Goal: Information Seeking & Learning: Learn about a topic

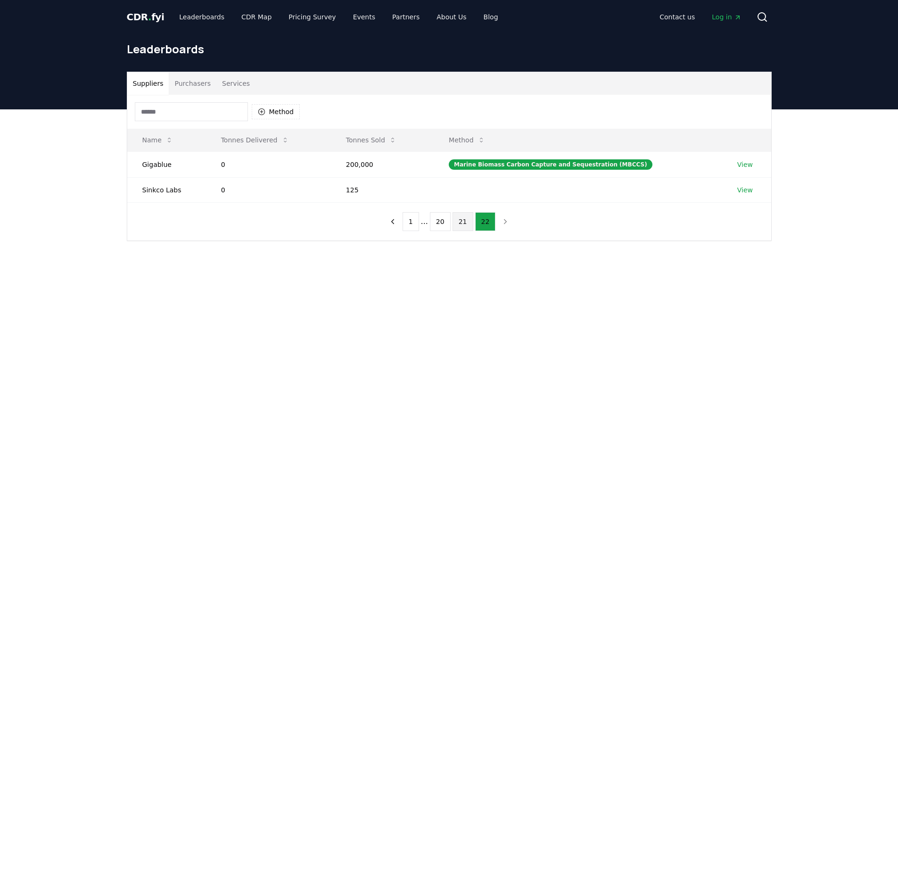
click at [467, 229] on button "21" at bounding box center [463, 221] width 21 height 19
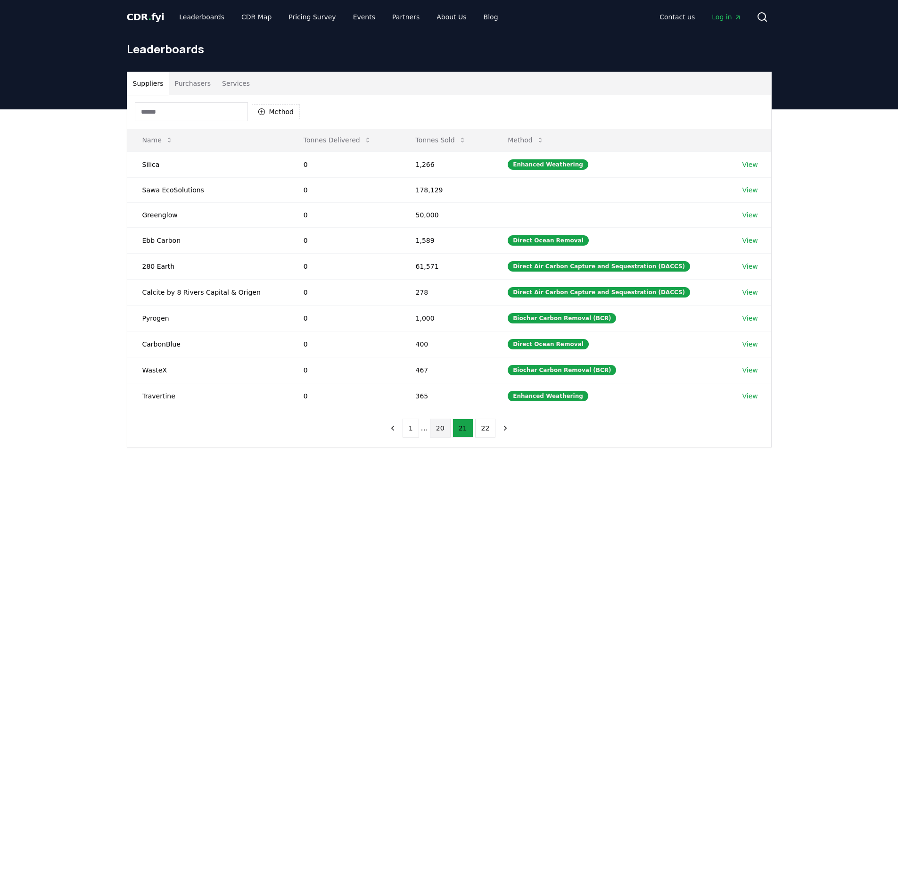
click at [437, 438] on button "20" at bounding box center [440, 428] width 21 height 19
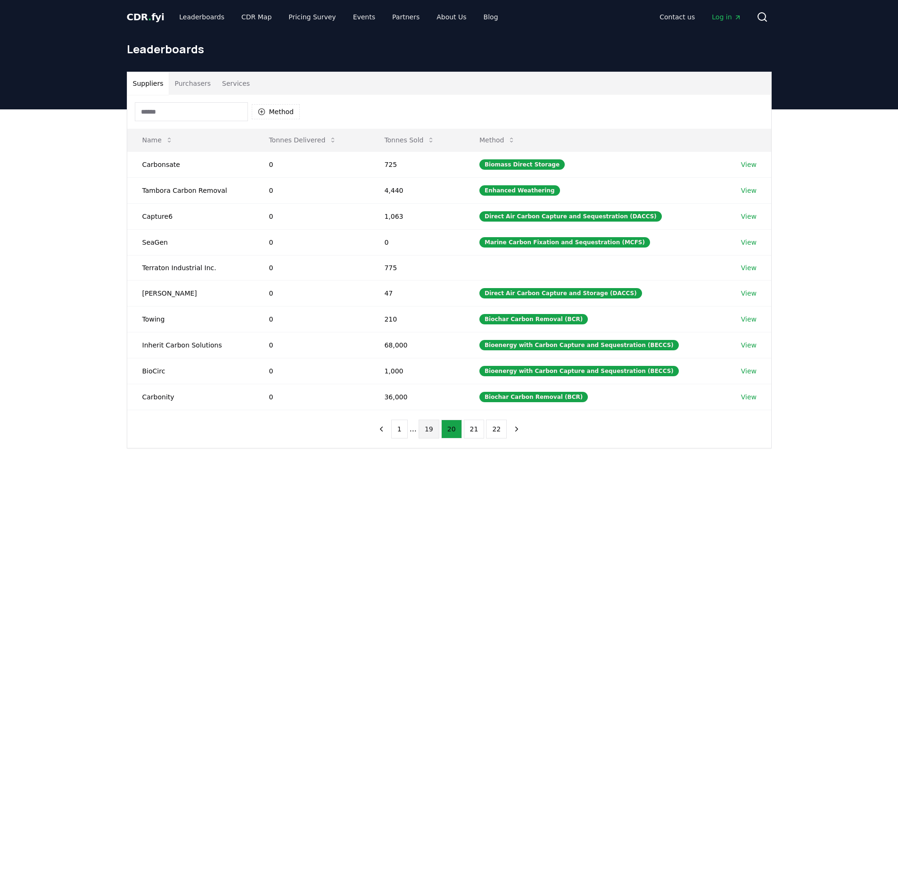
click at [427, 429] on button "19" at bounding box center [429, 429] width 21 height 19
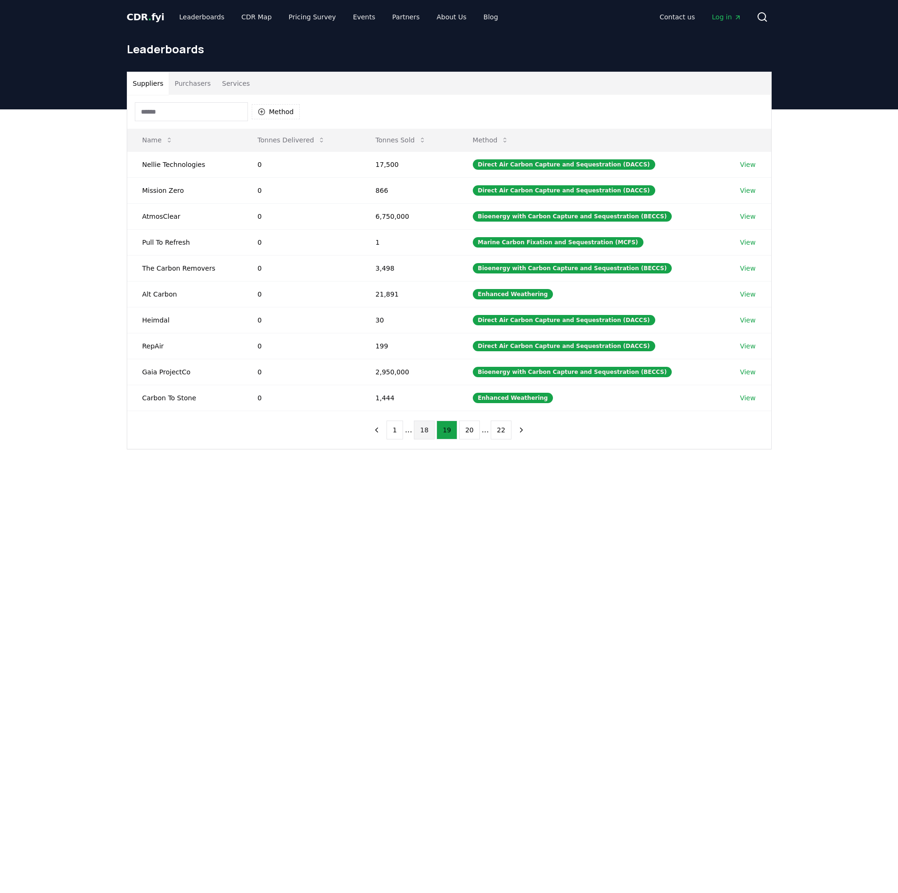
click at [430, 437] on button "18" at bounding box center [424, 430] width 21 height 19
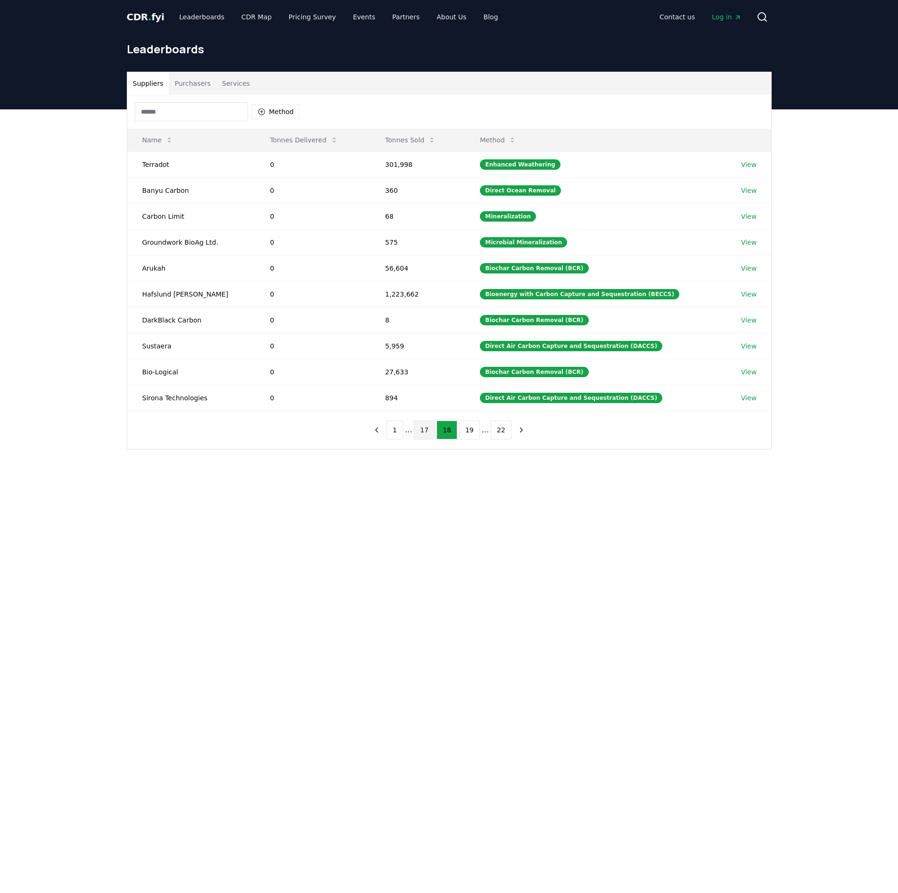
click at [428, 439] on button "17" at bounding box center [424, 430] width 21 height 19
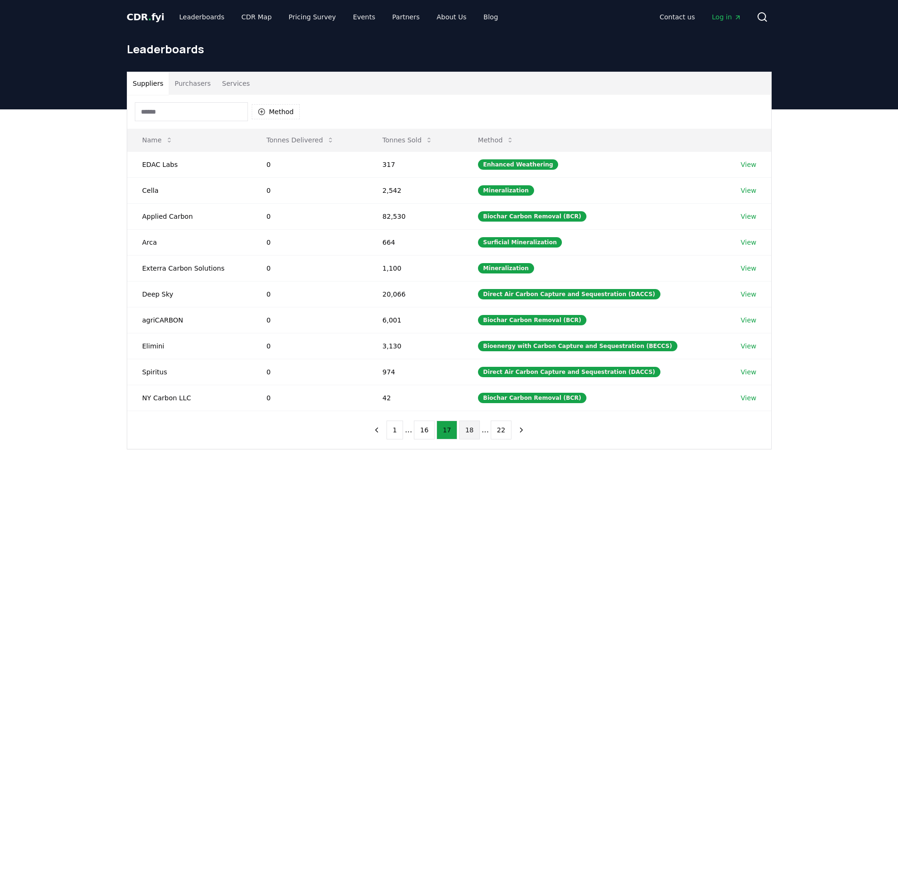
click at [462, 439] on button "18" at bounding box center [469, 430] width 21 height 19
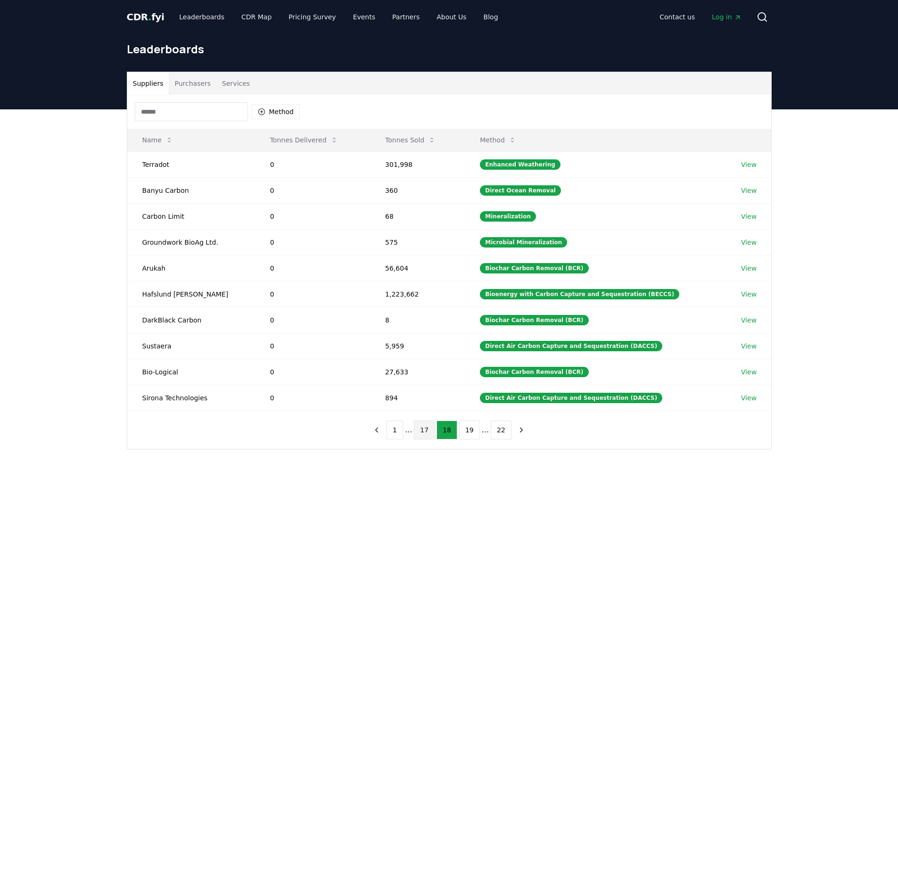
click at [430, 439] on button "17" at bounding box center [424, 430] width 21 height 19
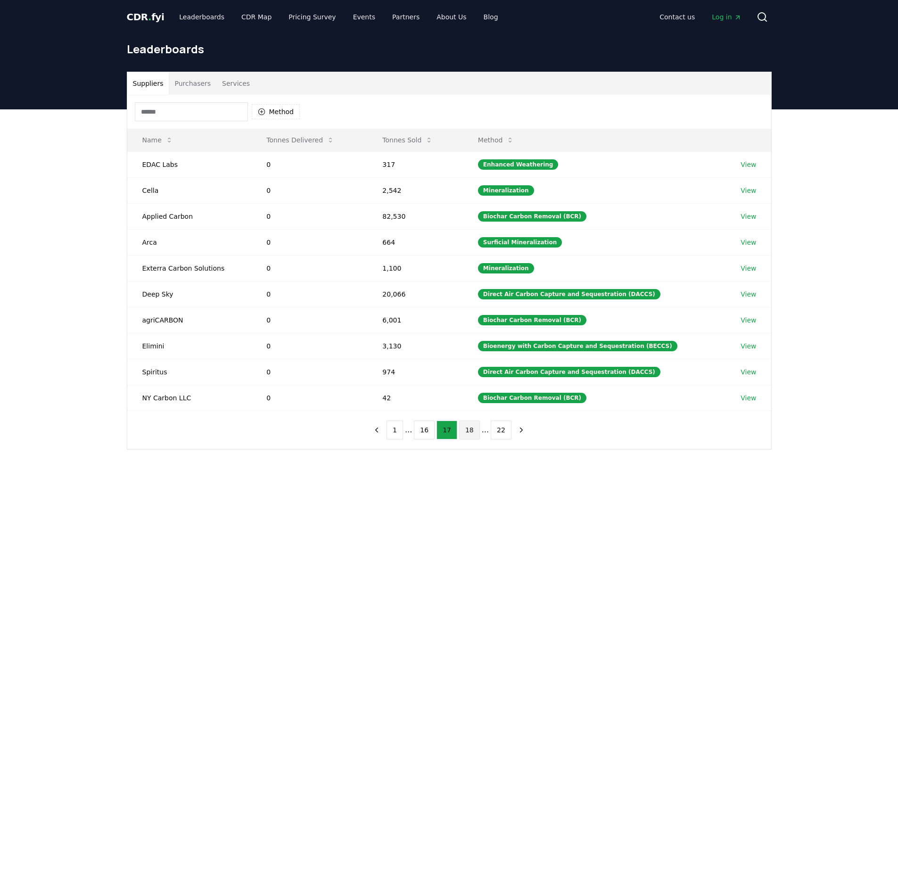
click at [460, 436] on button "18" at bounding box center [469, 430] width 21 height 19
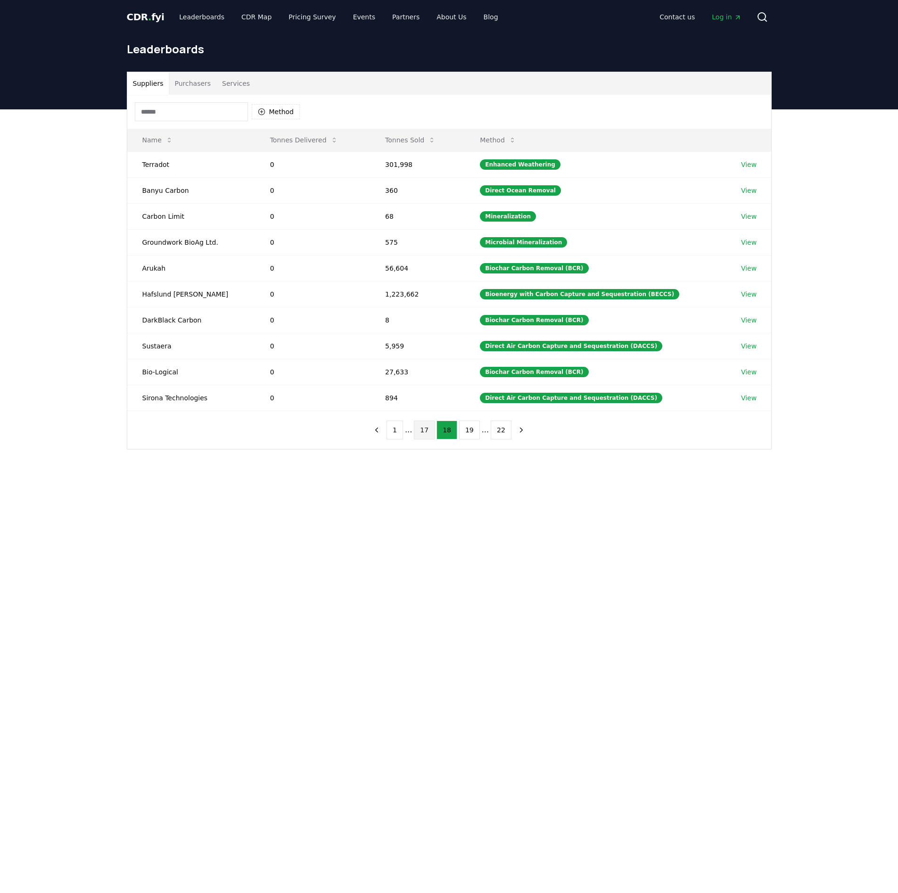
click at [429, 433] on button "17" at bounding box center [424, 430] width 21 height 19
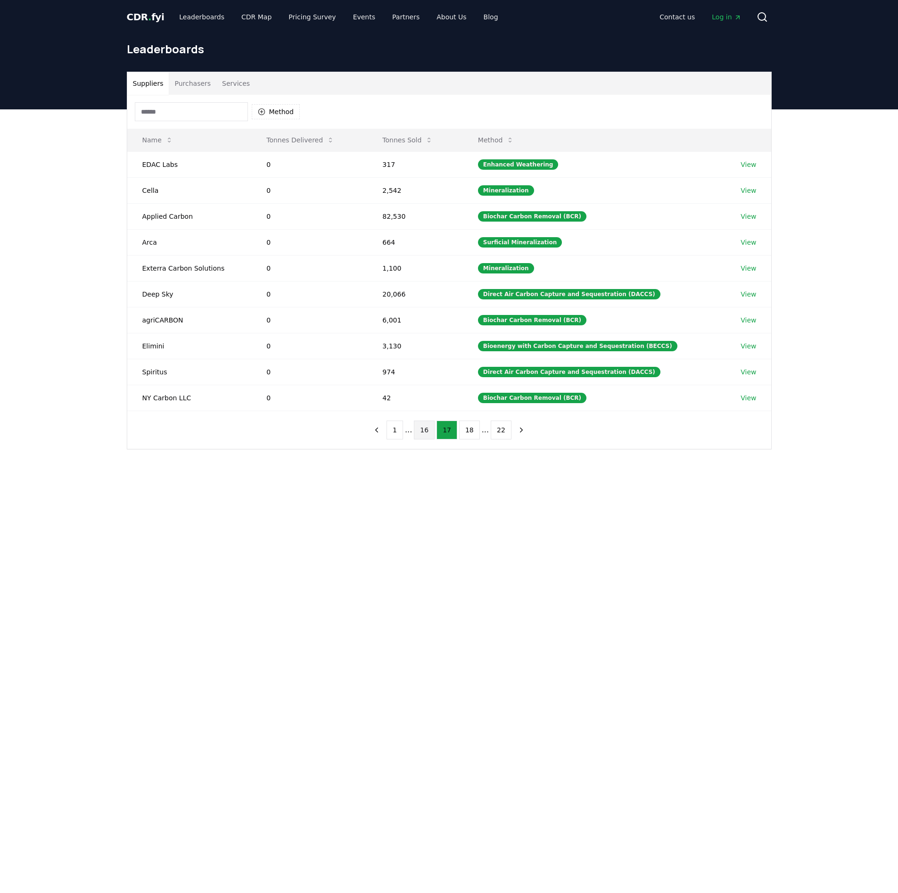
click at [428, 438] on button "16" at bounding box center [424, 430] width 21 height 19
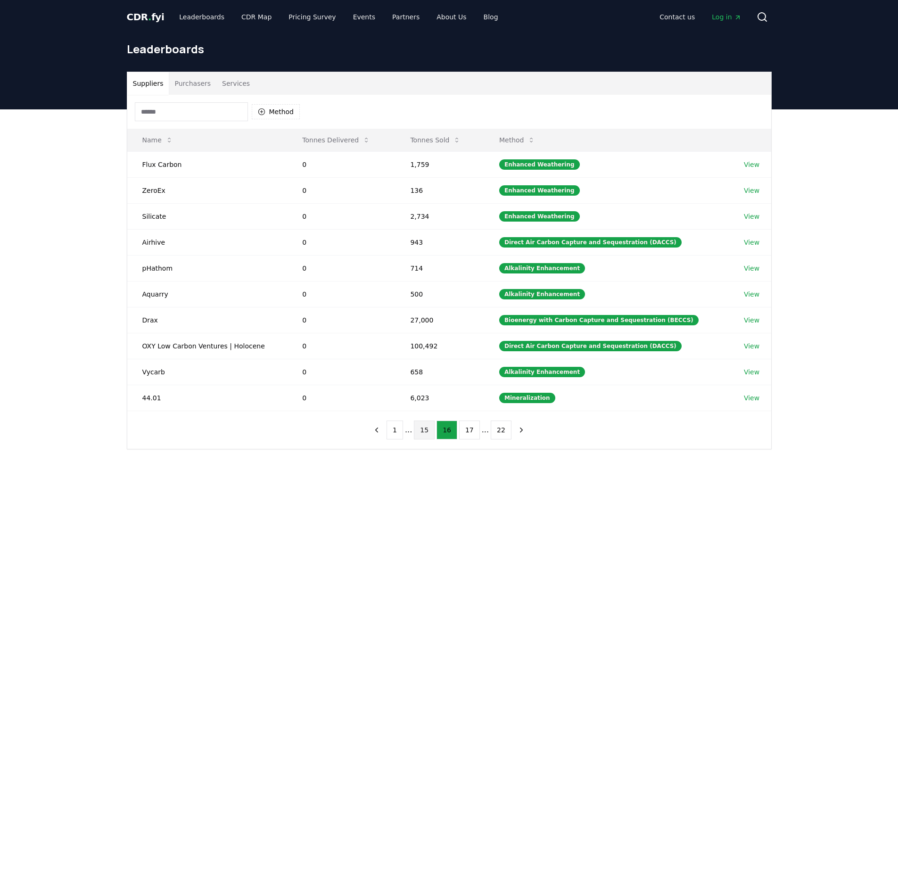
click at [426, 435] on button "15" at bounding box center [424, 430] width 21 height 19
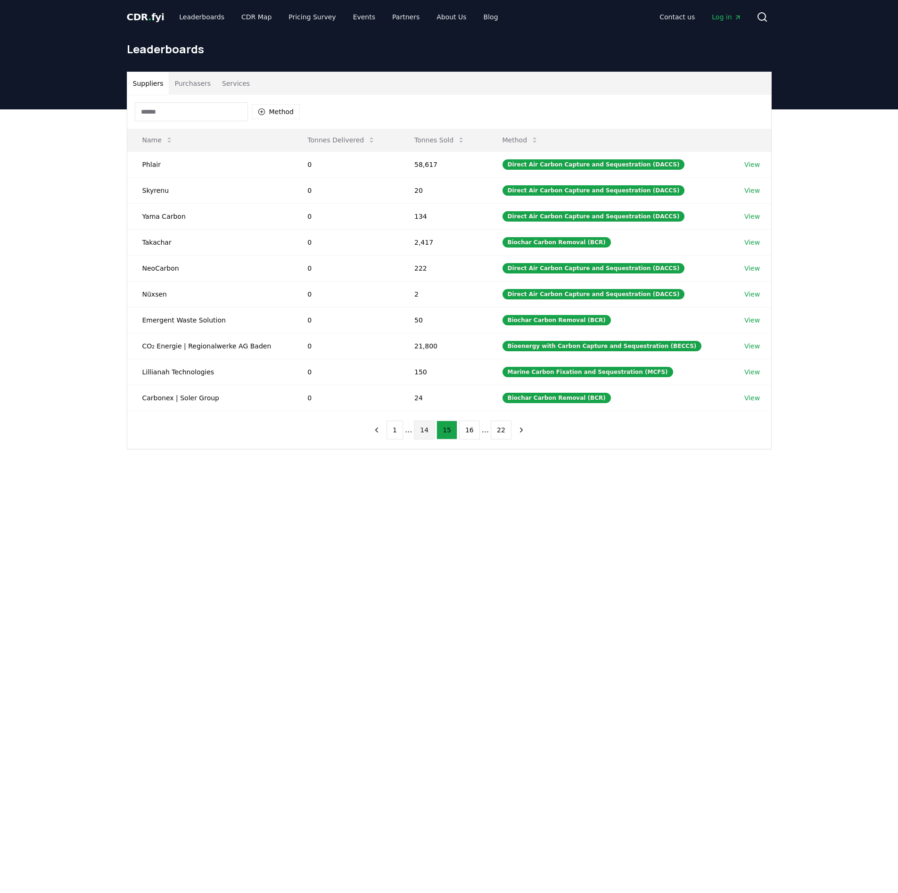
click at [431, 433] on button "14" at bounding box center [424, 430] width 21 height 19
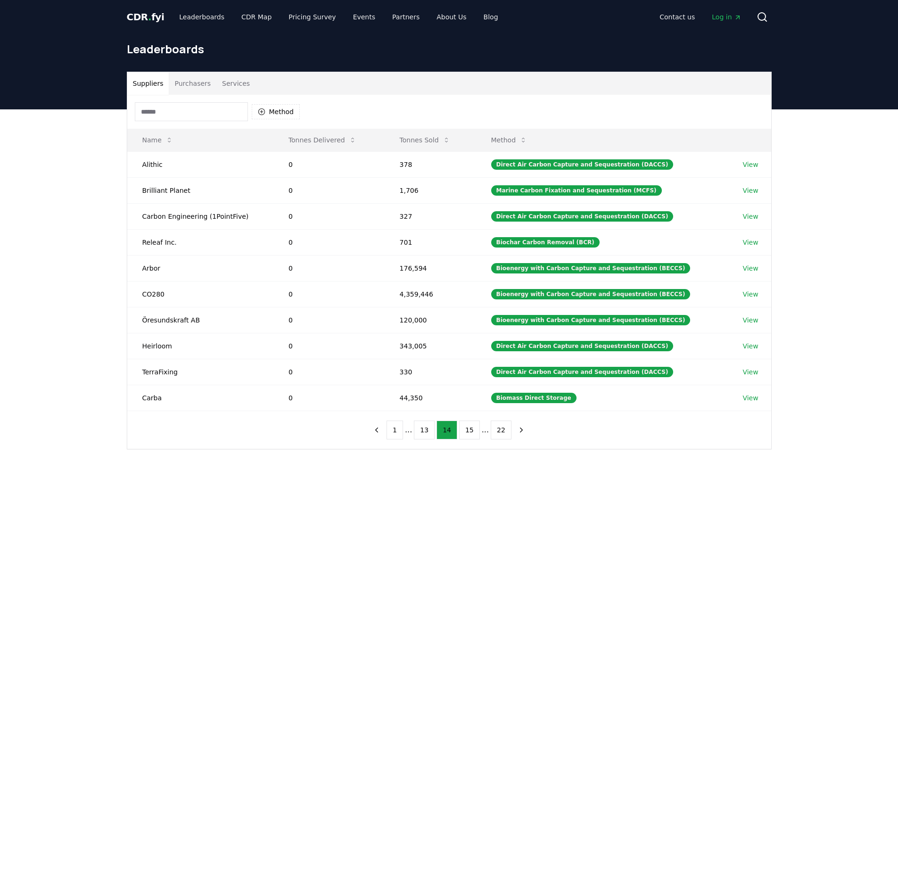
click at [437, 421] on button "14" at bounding box center [447, 430] width 21 height 19
click at [431, 434] on button "13" at bounding box center [424, 430] width 21 height 19
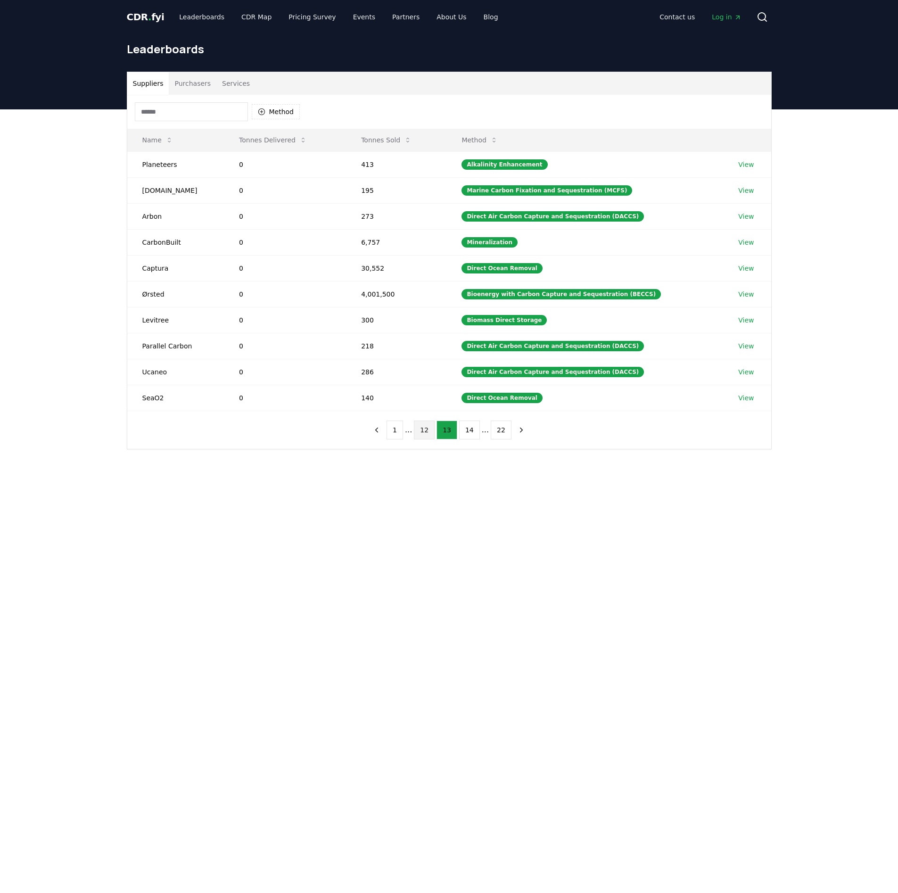
click at [425, 439] on button "12" at bounding box center [424, 430] width 21 height 19
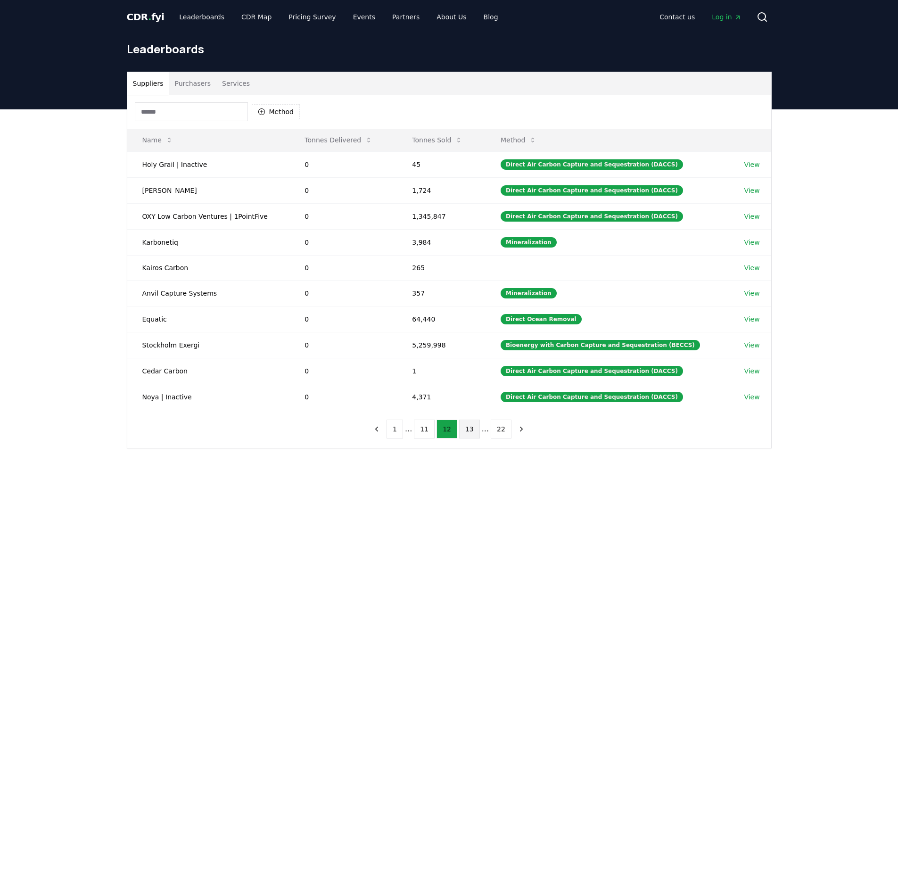
click at [465, 433] on button "13" at bounding box center [469, 429] width 21 height 19
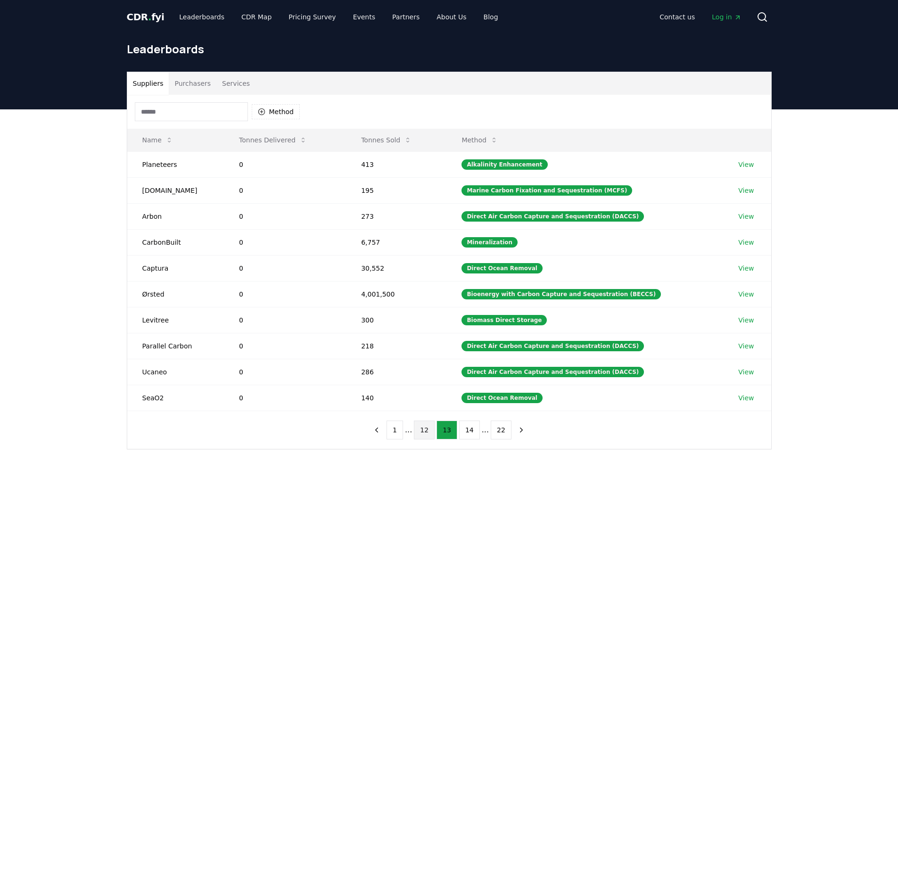
click at [426, 434] on button "12" at bounding box center [424, 430] width 21 height 19
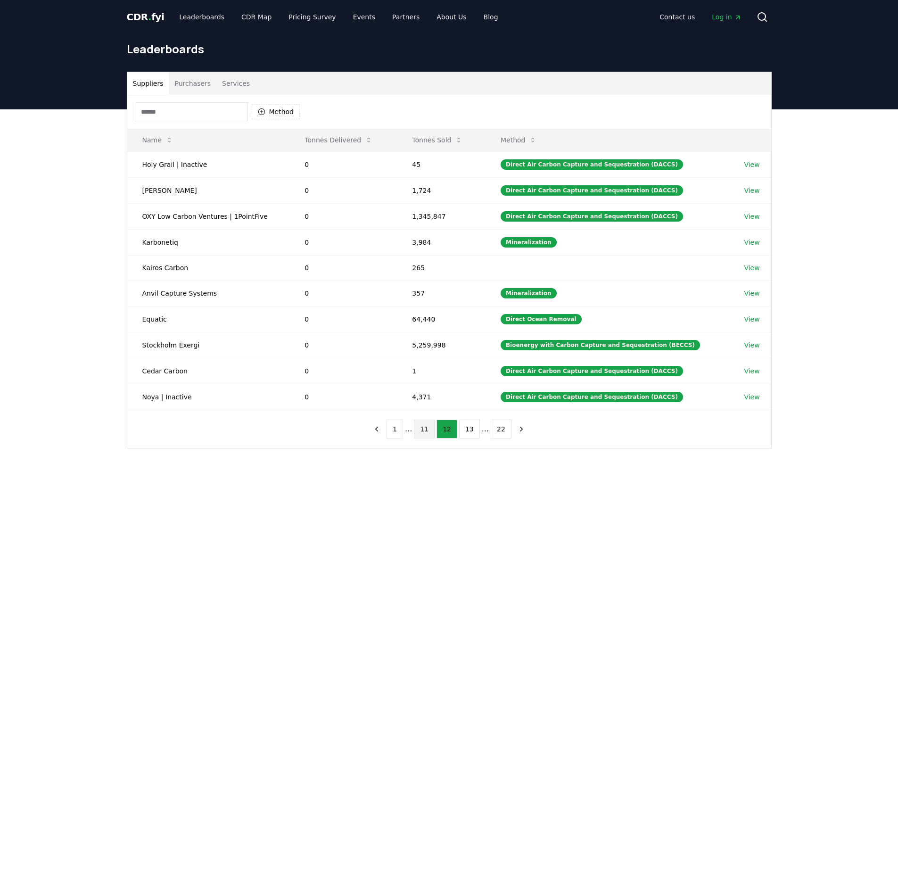
click at [429, 426] on button "11" at bounding box center [424, 429] width 21 height 19
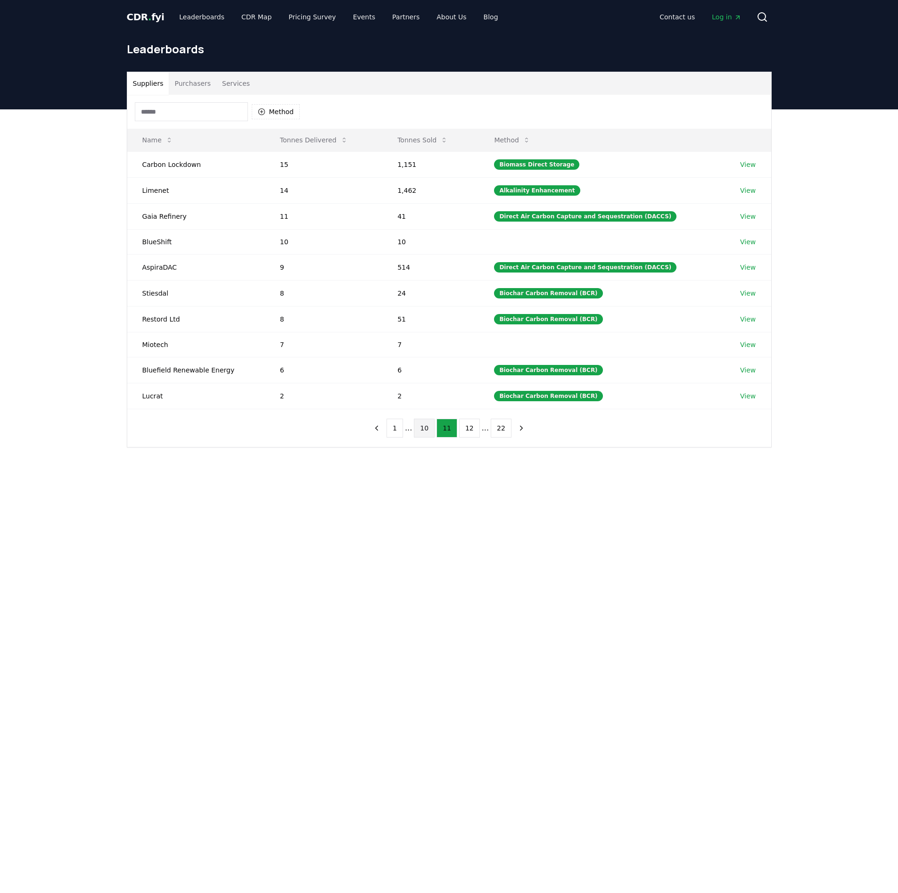
click at [424, 438] on button "10" at bounding box center [424, 428] width 21 height 19
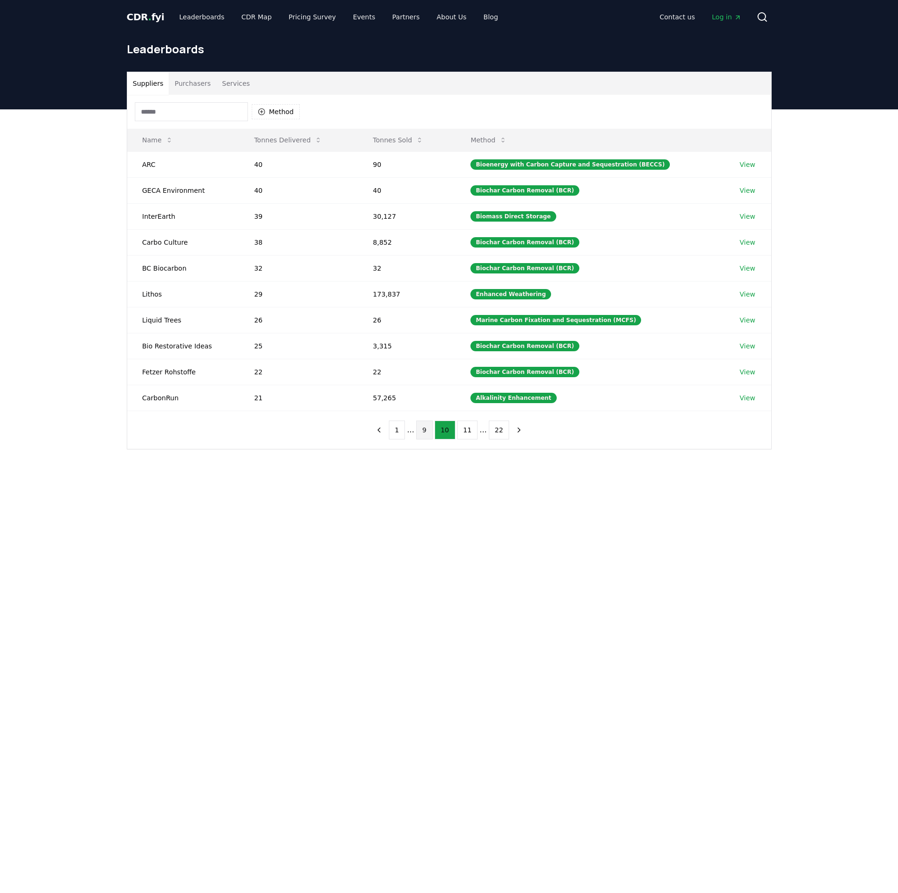
click at [419, 433] on button "9" at bounding box center [424, 430] width 17 height 19
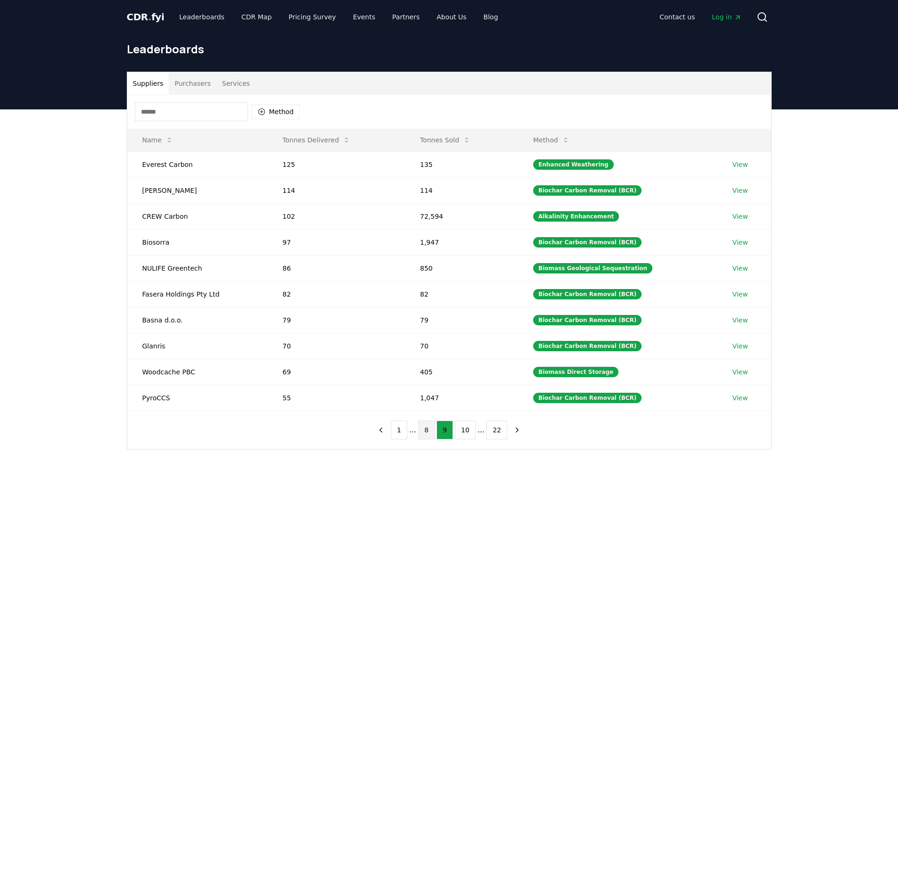
click at [430, 439] on button "8" at bounding box center [426, 430] width 17 height 19
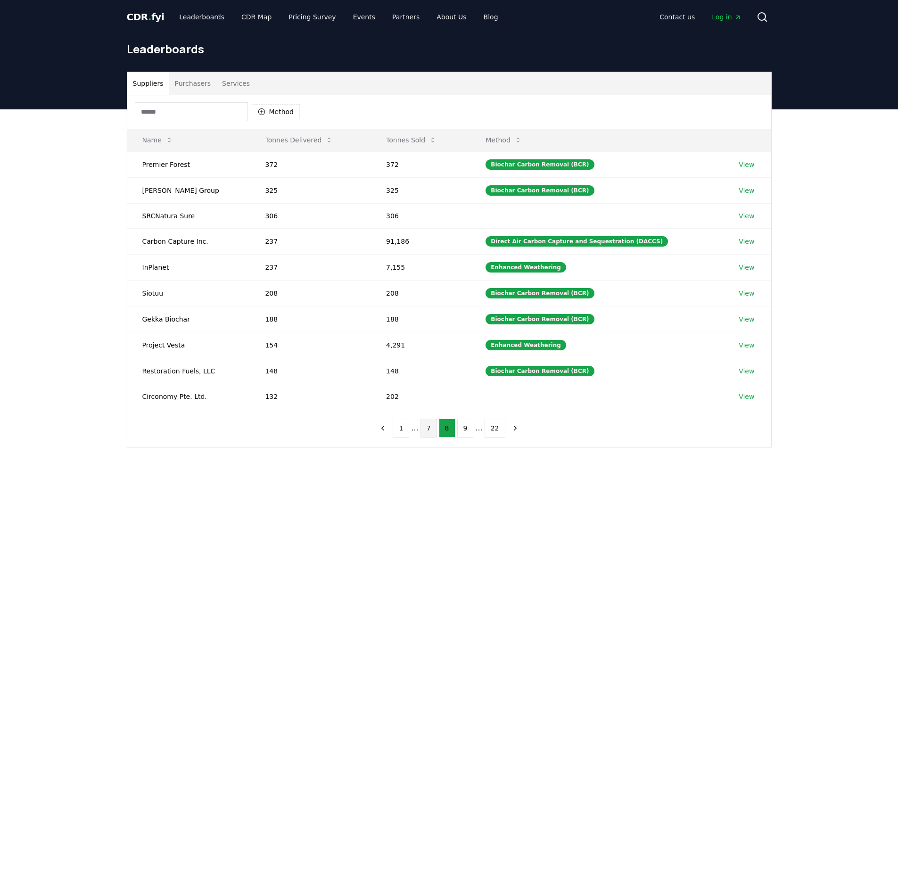
click at [425, 434] on button "7" at bounding box center [429, 428] width 17 height 19
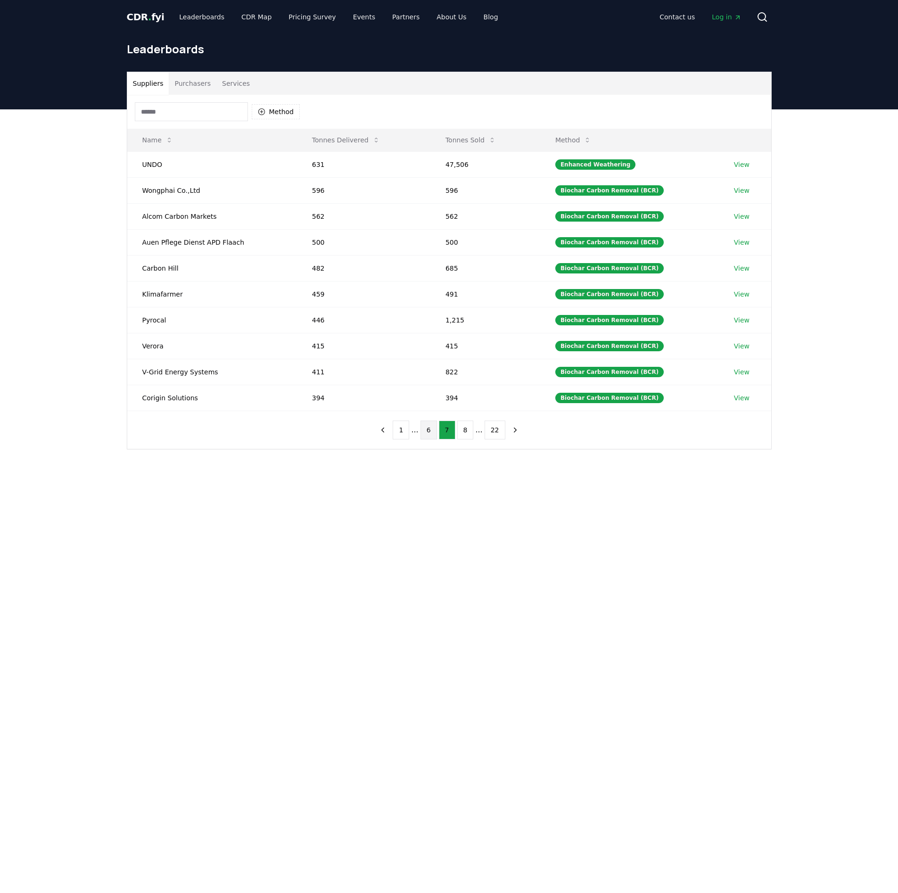
click at [427, 439] on button "6" at bounding box center [429, 430] width 17 height 19
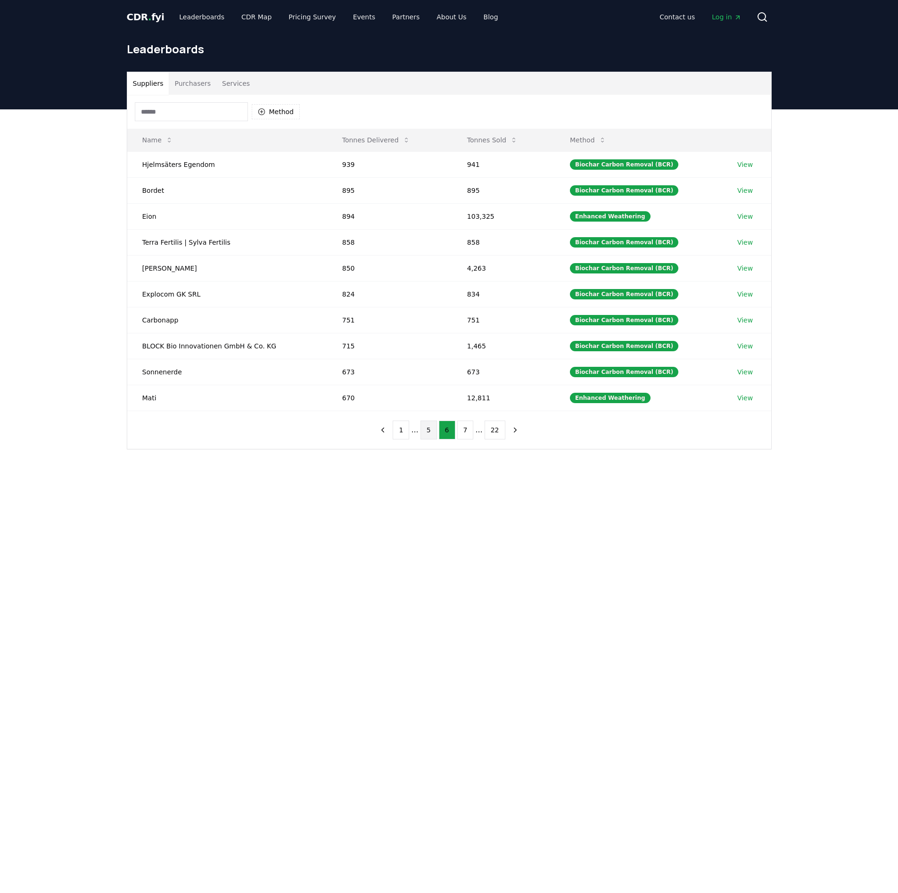
click at [429, 437] on button "5" at bounding box center [429, 430] width 17 height 19
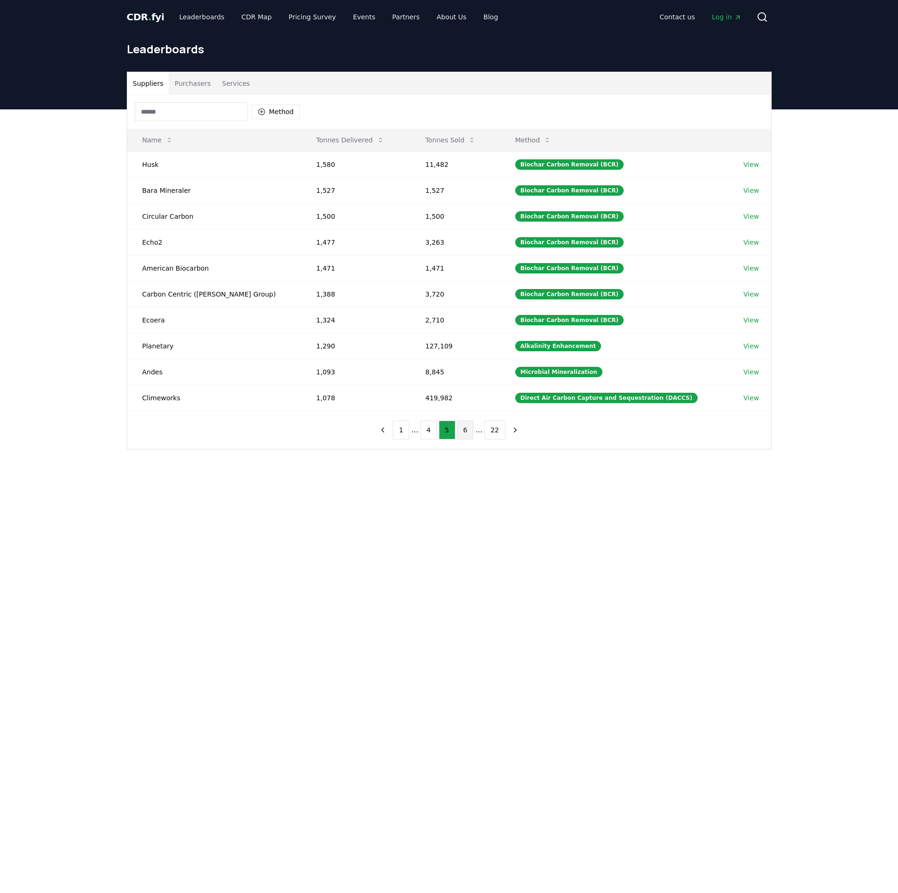
click at [462, 438] on button "6" at bounding box center [465, 430] width 17 height 19
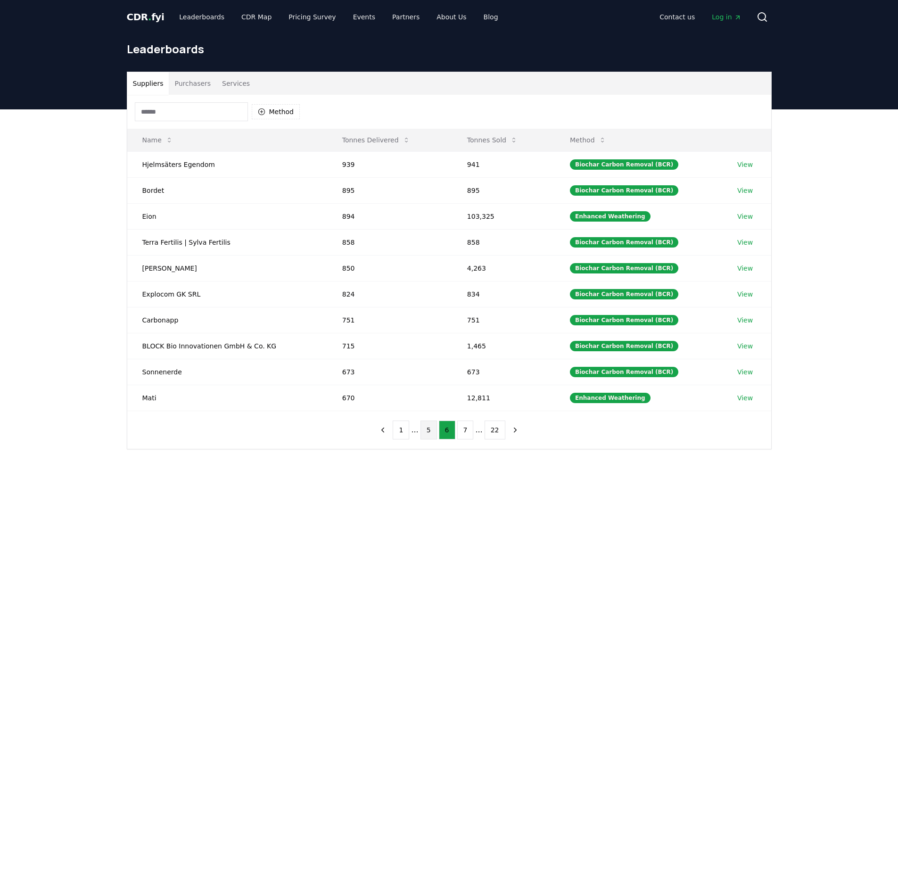
click at [430, 431] on button "5" at bounding box center [429, 430] width 17 height 19
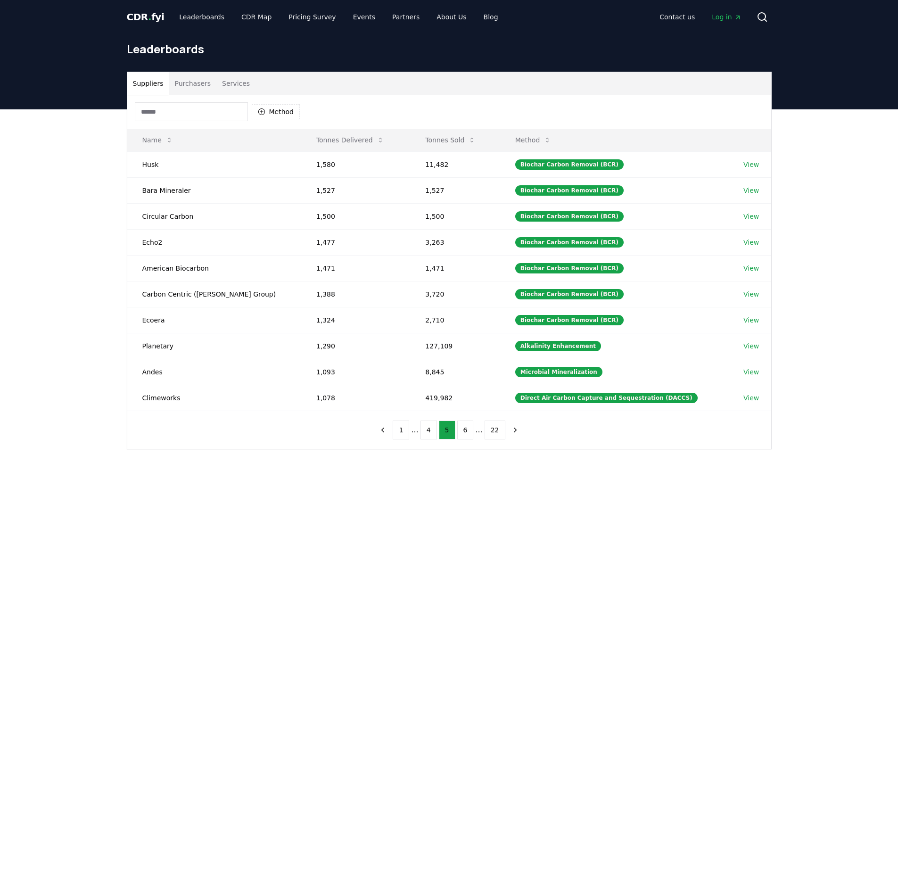
click at [581, 537] on main "Suppliers Purchasers Services Method Name Tonnes Delivered Tonnes Sold Method H…" at bounding box center [449, 555] width 898 height 893
click at [430, 433] on button "4" at bounding box center [429, 430] width 17 height 19
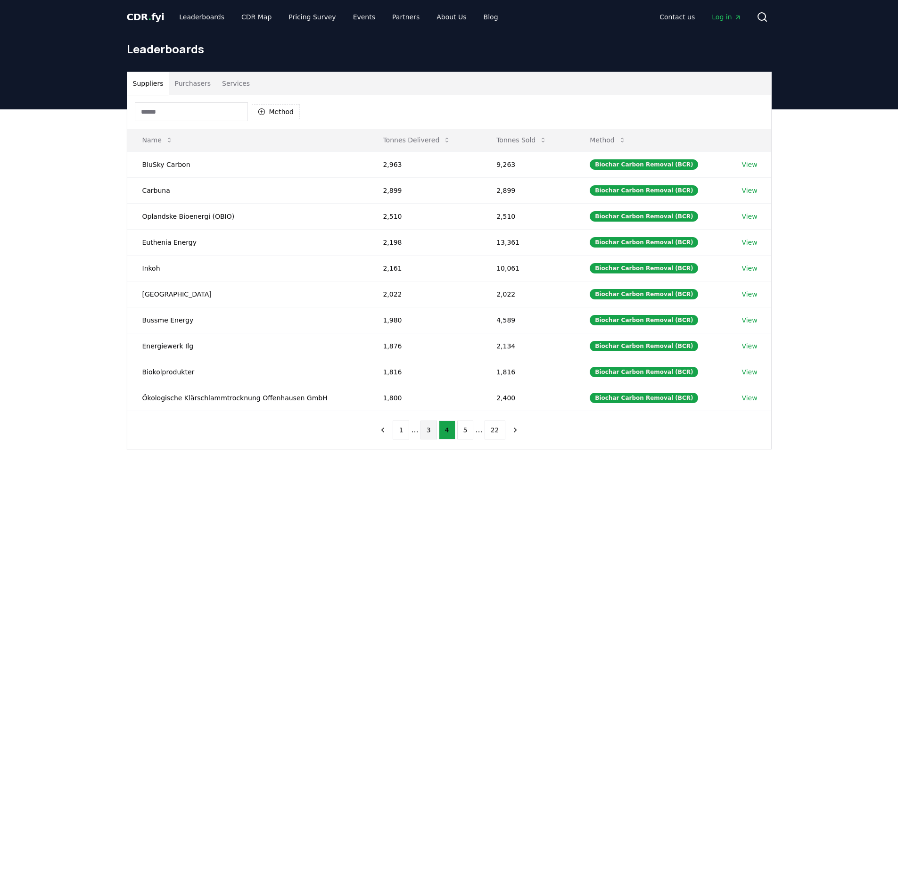
click at [424, 439] on button "3" at bounding box center [429, 430] width 17 height 19
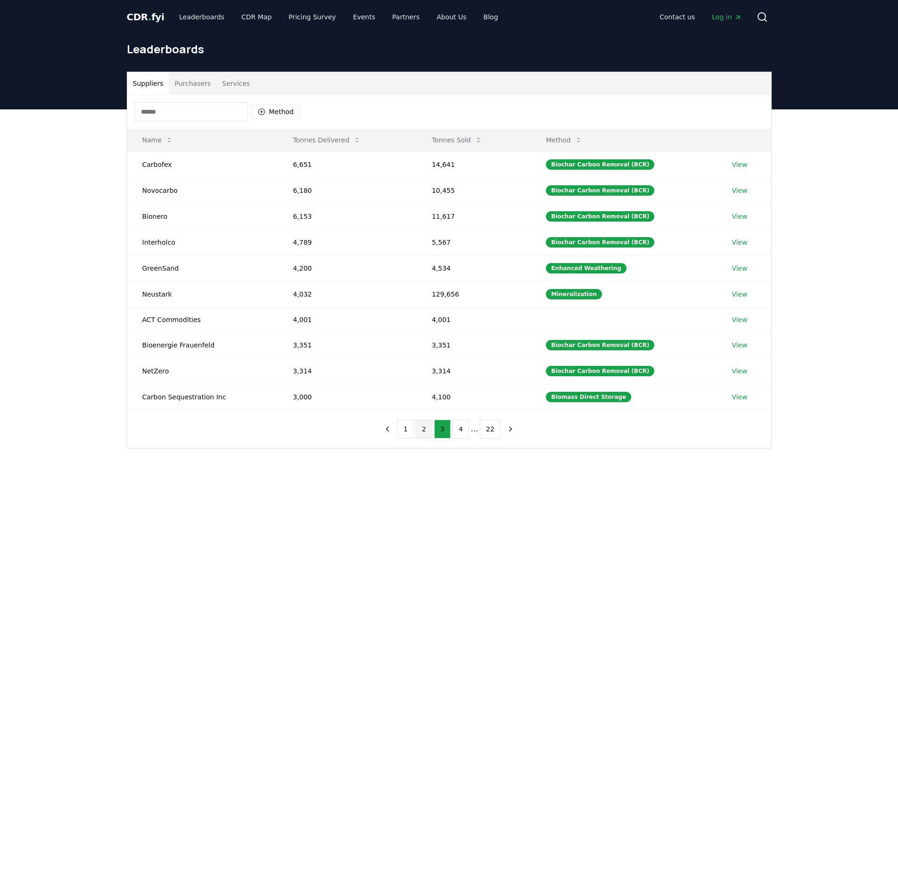
click at [427, 436] on button "2" at bounding box center [424, 429] width 17 height 19
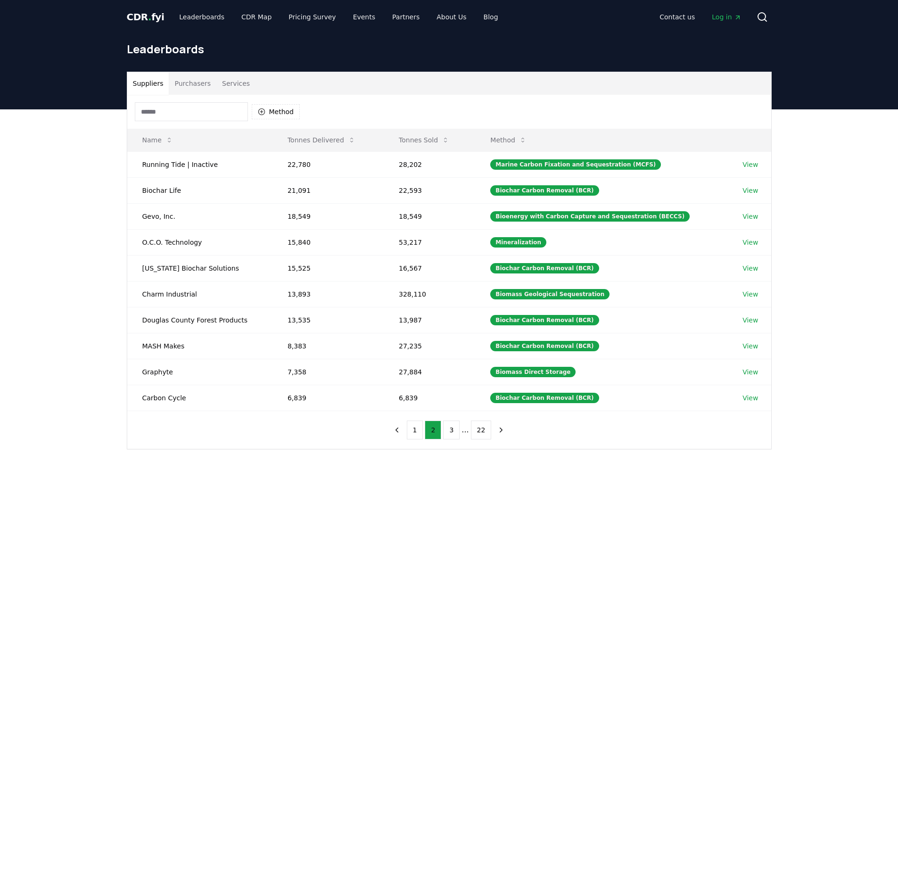
click at [178, 119] on input at bounding box center [191, 111] width 113 height 19
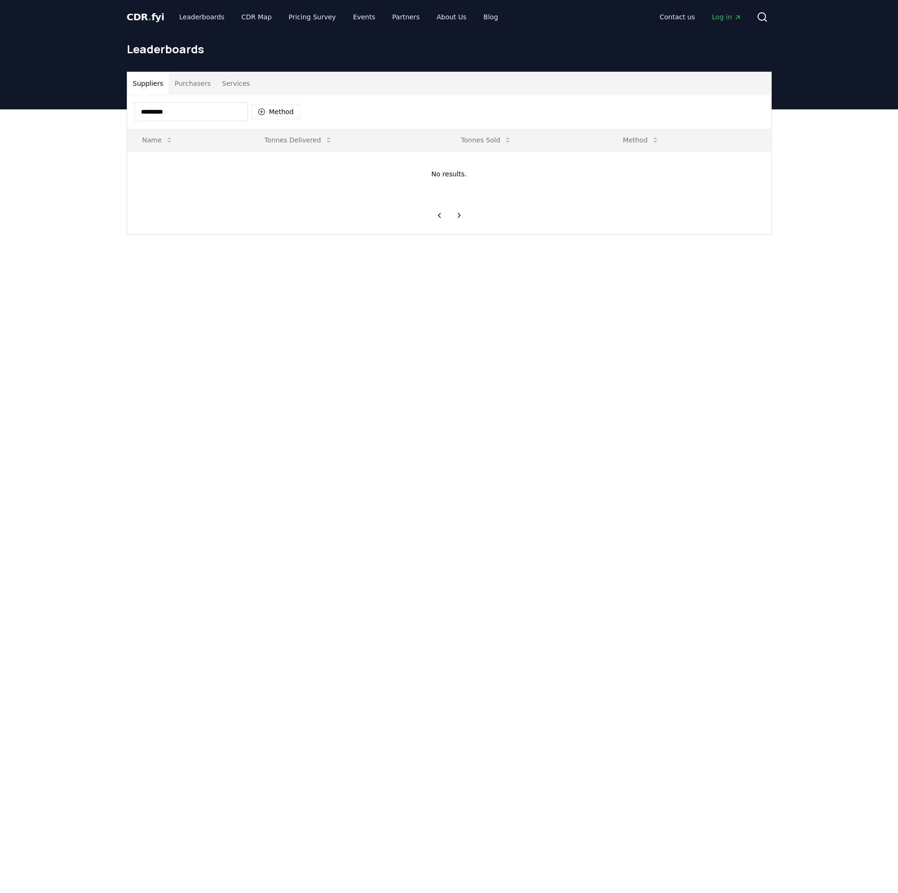
click at [228, 112] on input "*********" at bounding box center [191, 111] width 113 height 19
type input "****"
drag, startPoint x: 205, startPoint y: 116, endPoint x: 30, endPoint y: 178, distance: 186.0
click at [30, 178] on div "Suppliers Purchasers Services **** Method Name Tonnes Delivered Tonnes Sold Met…" at bounding box center [449, 181] width 898 height 144
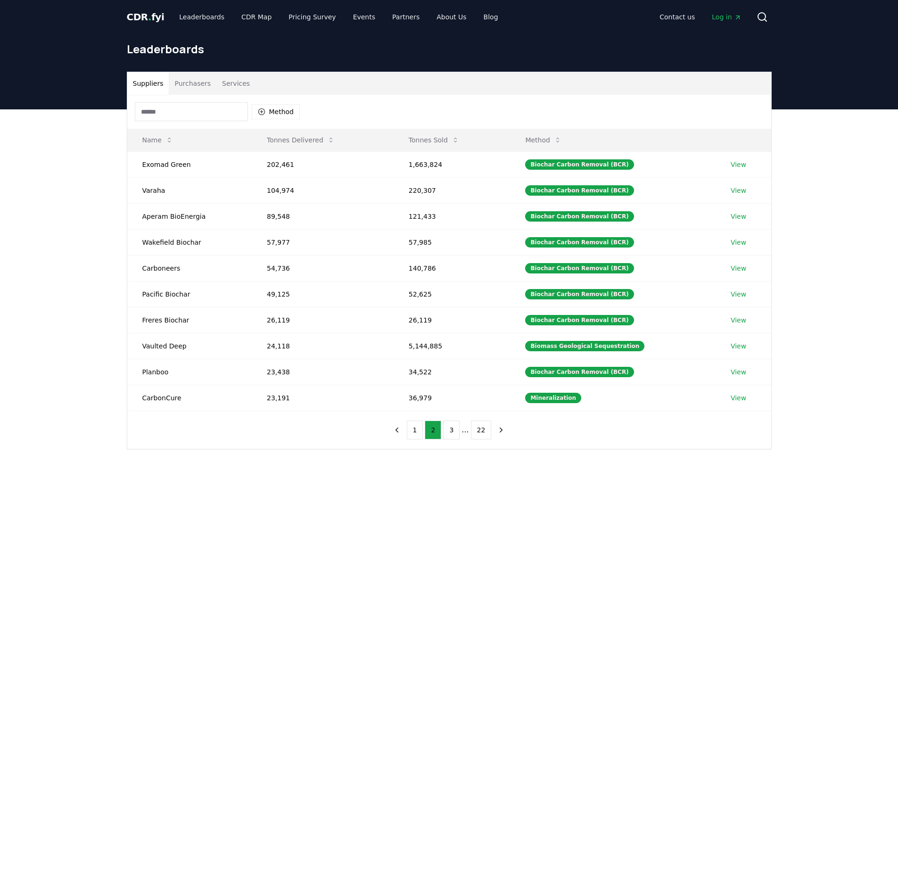
click at [204, 85] on button "Purchasers" at bounding box center [193, 83] width 48 height 23
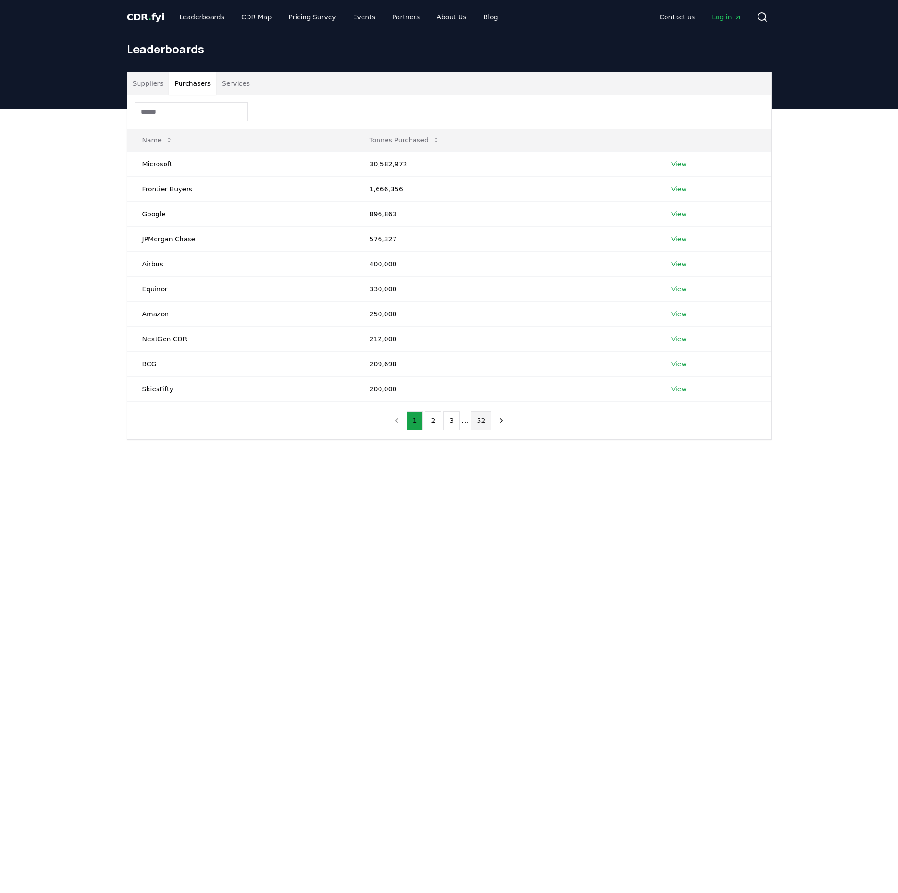
click at [489, 430] on button "52" at bounding box center [481, 420] width 21 height 19
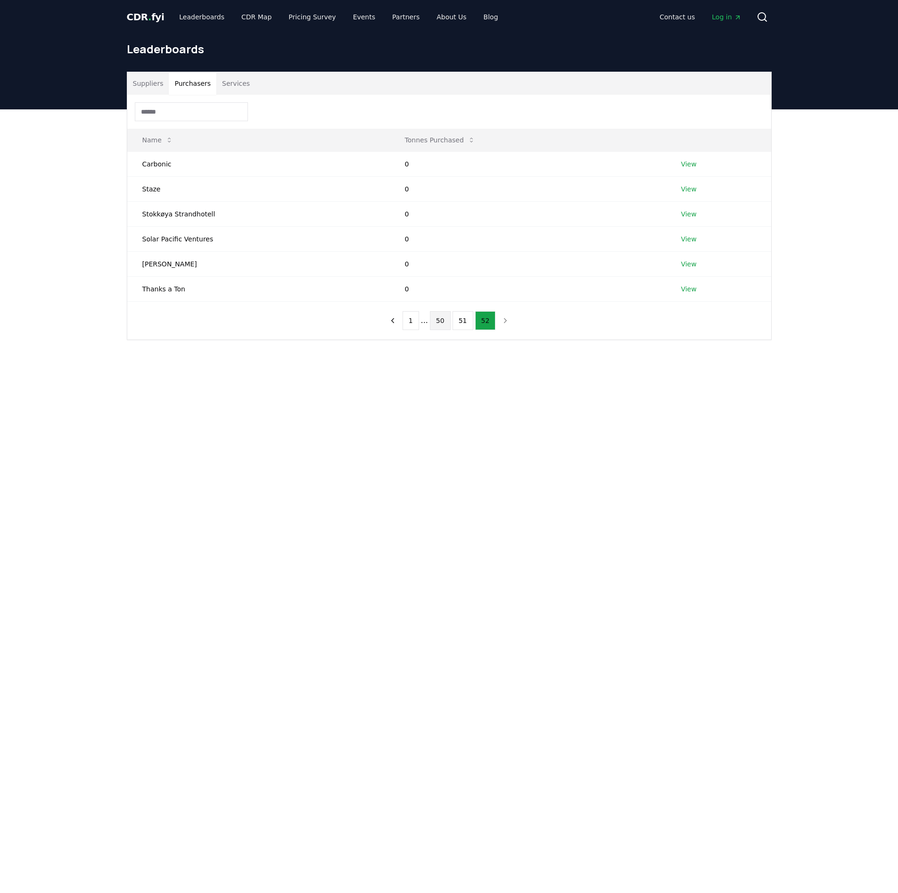
click at [434, 324] on button "50" at bounding box center [440, 320] width 21 height 19
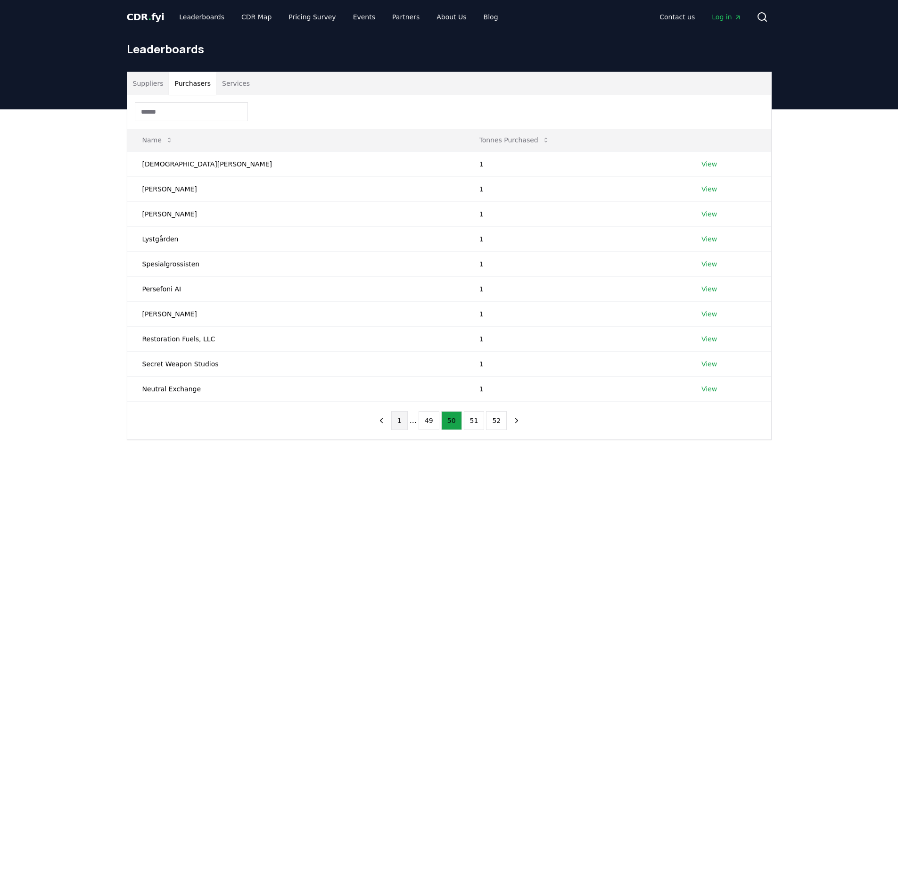
click at [397, 423] on button "1" at bounding box center [399, 420] width 17 height 19
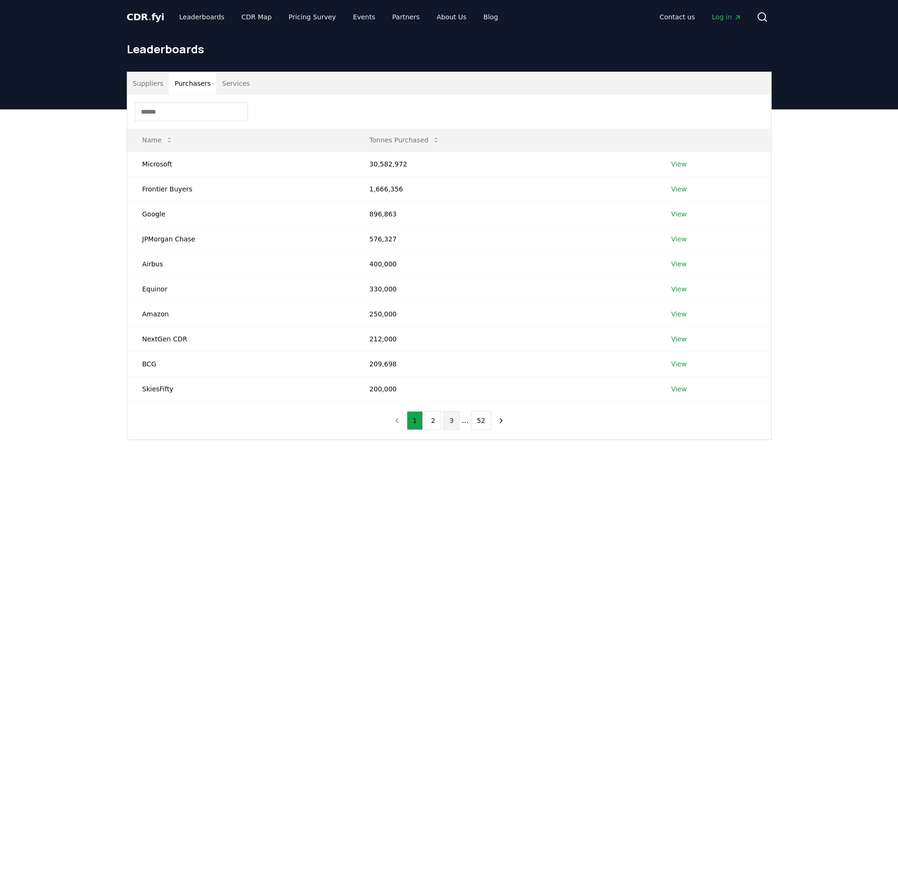
click at [450, 427] on button "3" at bounding box center [451, 420] width 17 height 19
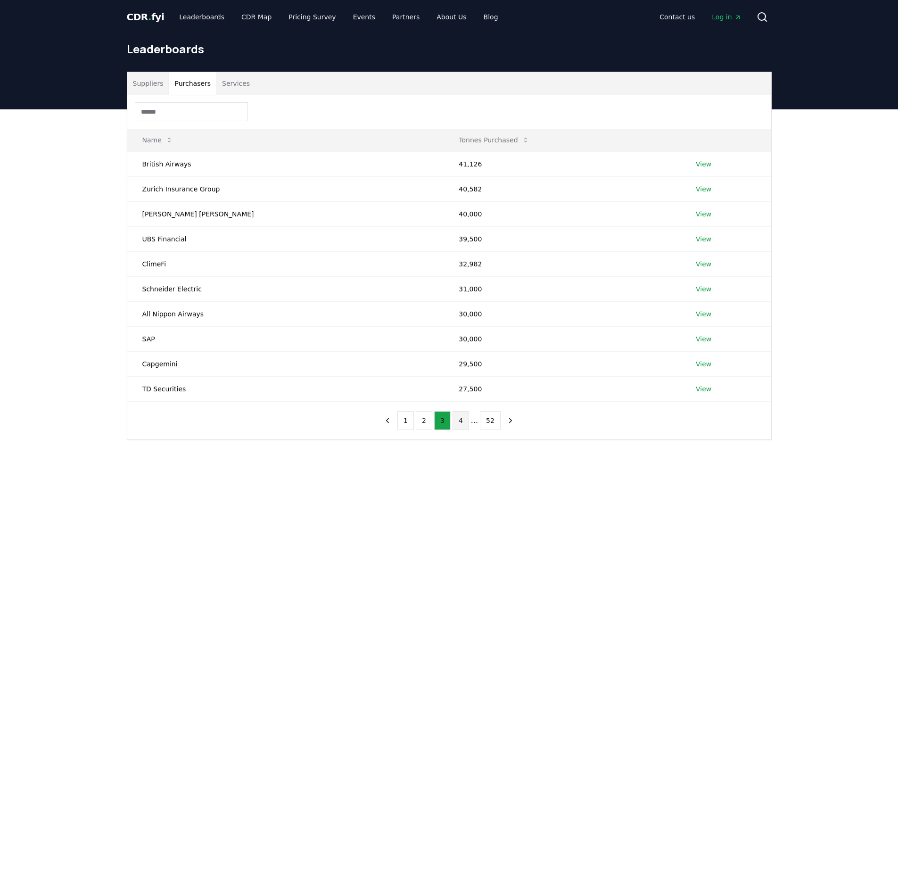
click at [469, 423] on button "4" at bounding box center [461, 420] width 17 height 19
